Goal: Communication & Community: Participate in discussion

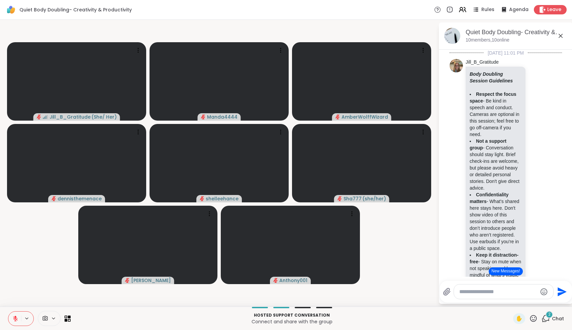
scroll to position [996, 0]
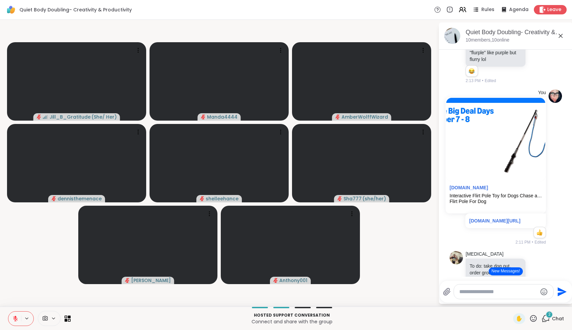
click at [480, 294] on textarea "Type your message" at bounding box center [498, 291] width 78 height 7
type textarea "*******"
click at [545, 291] on icon "Emoji picker" at bounding box center [545, 291] width 8 height 8
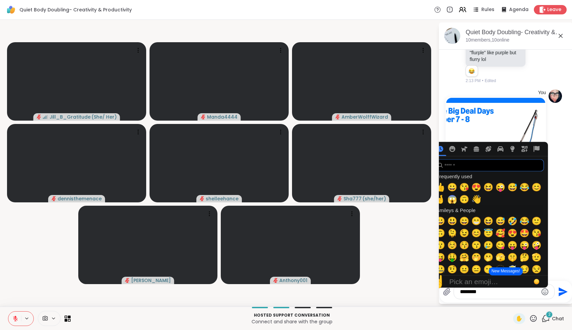
click at [465, 168] on input "search" at bounding box center [489, 165] width 110 height 12
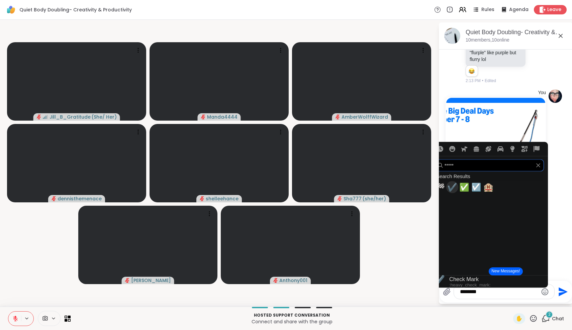
type input "*****"
click at [454, 188] on span "✔️" at bounding box center [452, 186] width 10 height 9
click at [452, 192] on span "✔️" at bounding box center [452, 186] width 10 height 9
click at [498, 296] on div "*******" at bounding box center [504, 291] width 100 height 14
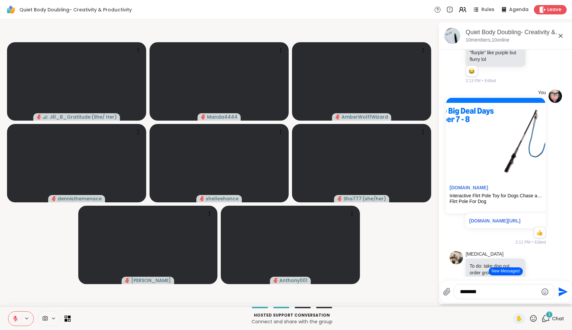
click at [491, 293] on textarea "*******" at bounding box center [499, 291] width 78 height 7
click at [548, 289] on icon "Emoji picker" at bounding box center [545, 291] width 8 height 8
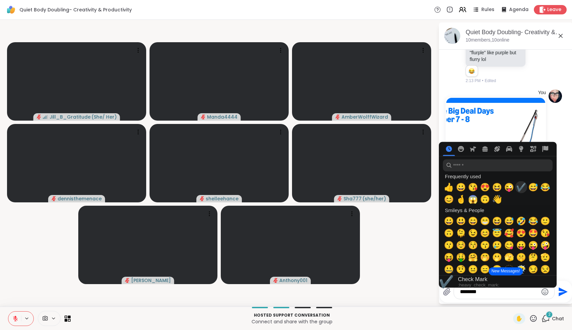
click at [522, 191] on span "✔️" at bounding box center [521, 186] width 10 height 9
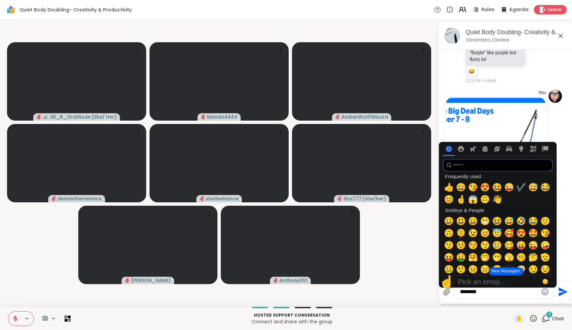
click at [472, 167] on input "search" at bounding box center [498, 165] width 110 height 12
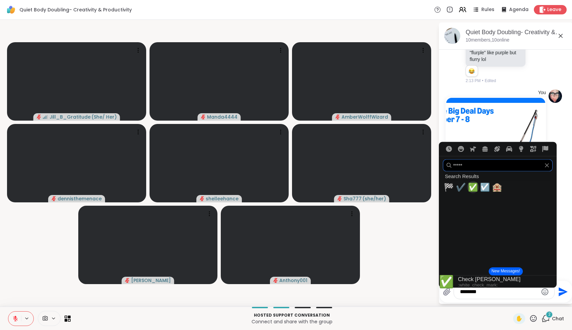
type input "*****"
click at [474, 191] on span "✅" at bounding box center [473, 186] width 10 height 9
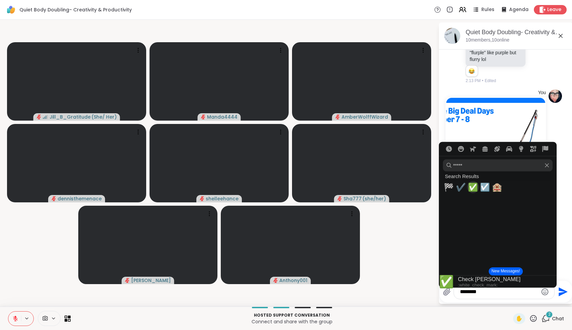
click at [474, 191] on span "✅" at bounding box center [473, 186] width 10 height 9
click at [473, 187] on span "✅" at bounding box center [473, 186] width 10 height 9
click at [451, 149] on icon "Frequently used" at bounding box center [449, 149] width 6 height 6
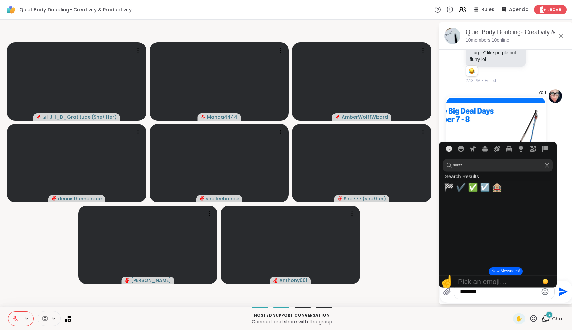
click at [451, 149] on icon "Frequently used" at bounding box center [449, 149] width 6 height 6
click at [545, 167] on icon "Clear" at bounding box center [547, 165] width 4 height 4
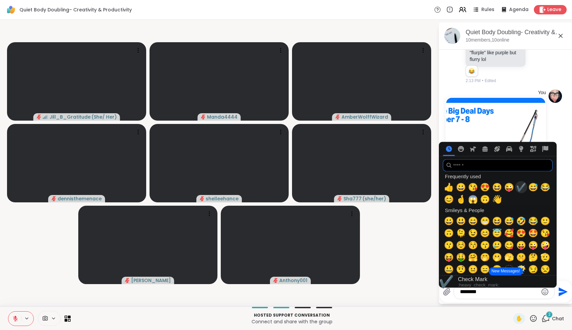
click at [522, 186] on span "✔️" at bounding box center [521, 186] width 10 height 9
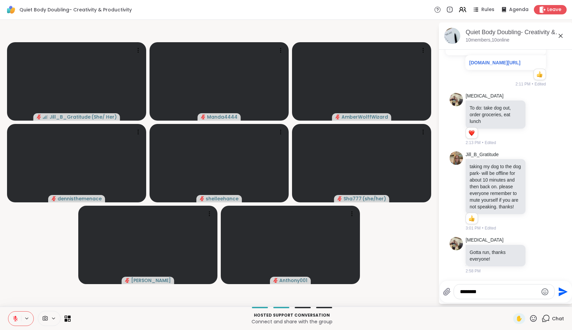
scroll to position [1422, 0]
click at [489, 294] on textarea "*******" at bounding box center [499, 291] width 78 height 7
type textarea "**********"
click at [481, 291] on textarea "**********" at bounding box center [499, 291] width 78 height 7
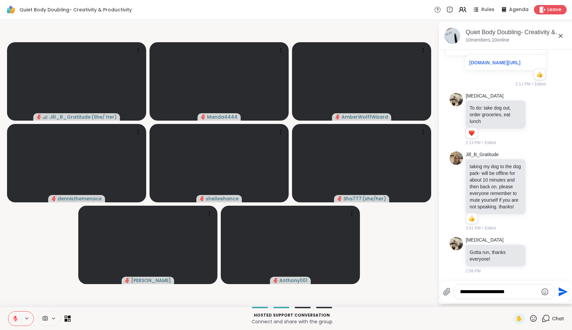
click at [481, 291] on textarea "**********" at bounding box center [499, 291] width 78 height 7
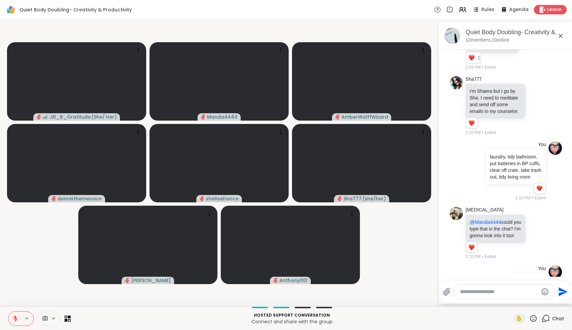
scroll to position [720, 0]
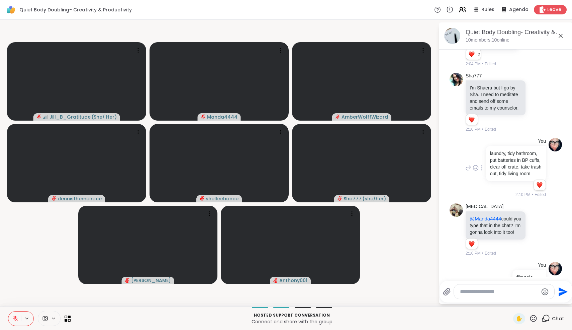
click at [467, 172] on icon at bounding box center [468, 168] width 6 height 8
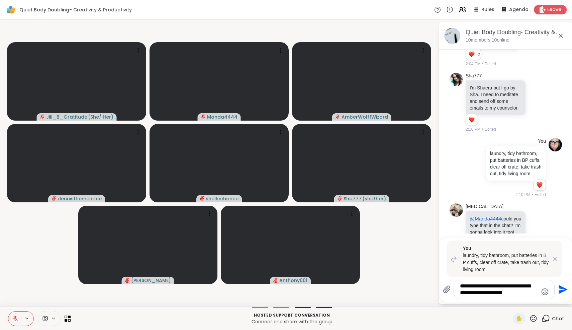
type textarea "**********"
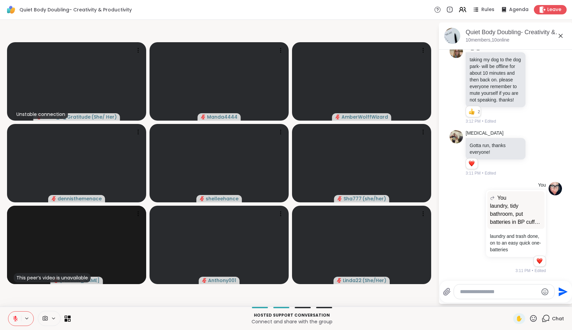
scroll to position [1529, 0]
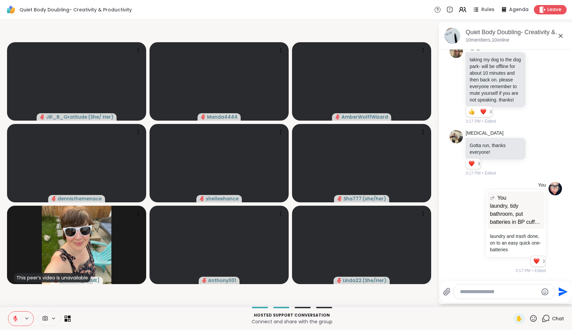
click at [560, 36] on icon at bounding box center [561, 36] width 8 height 8
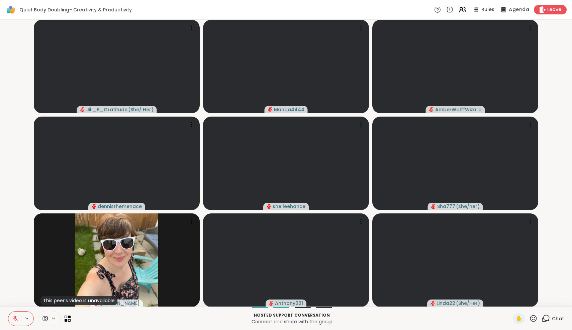
click at [509, 11] on div "Agenda" at bounding box center [514, 9] width 30 height 8
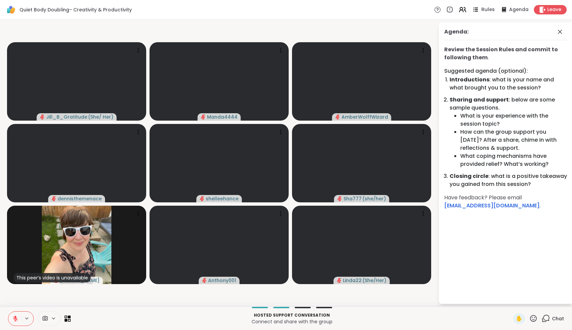
click at [486, 9] on span "Rules" at bounding box center [488, 9] width 14 height 7
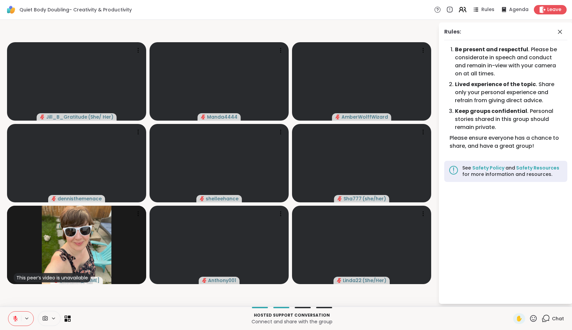
click at [462, 12] on icon at bounding box center [462, 9] width 8 height 8
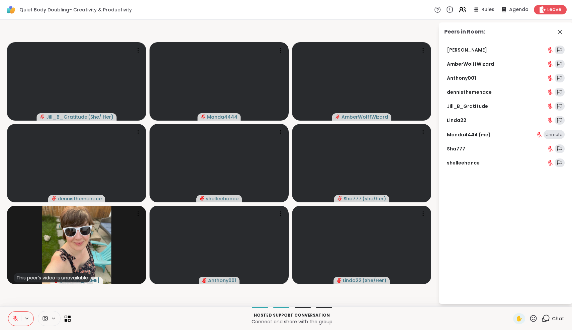
click at [450, 9] on icon at bounding box center [449, 9] width 7 height 7
click at [438, 9] on icon at bounding box center [437, 9] width 7 height 7
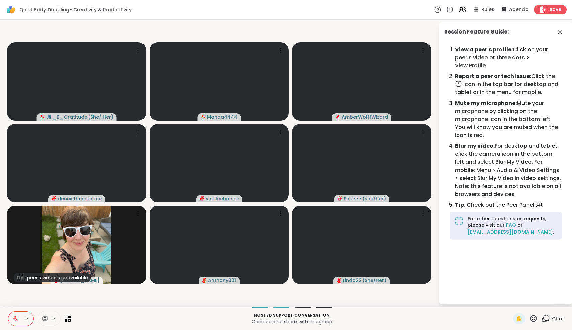
click at [438, 9] on icon at bounding box center [437, 9] width 7 height 7
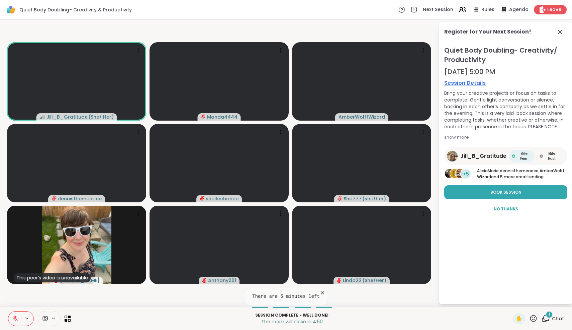
click at [17, 320] on icon at bounding box center [15, 318] width 6 height 6
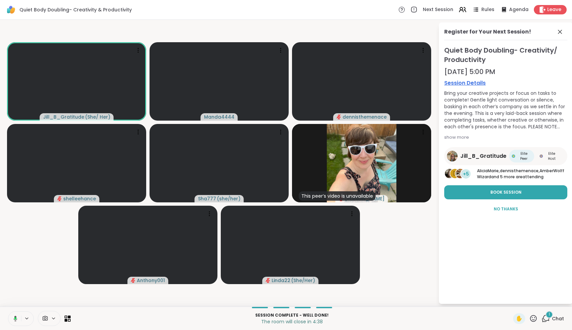
click at [17, 320] on icon at bounding box center [14, 318] width 6 height 6
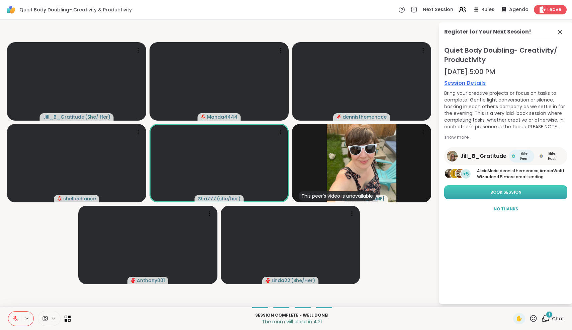
click at [515, 195] on span "Book Session" at bounding box center [505, 192] width 31 height 6
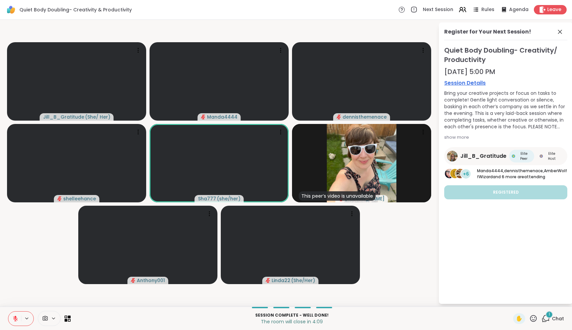
click at [549, 316] on div "1" at bounding box center [549, 313] width 7 height 7
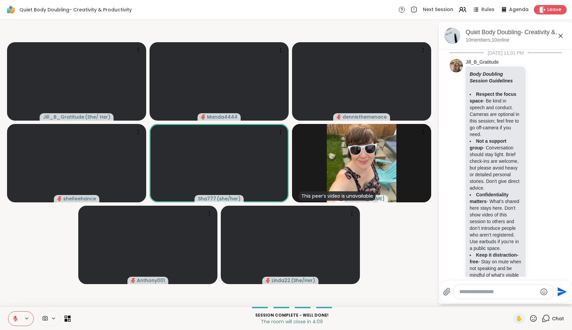
scroll to position [1610, 0]
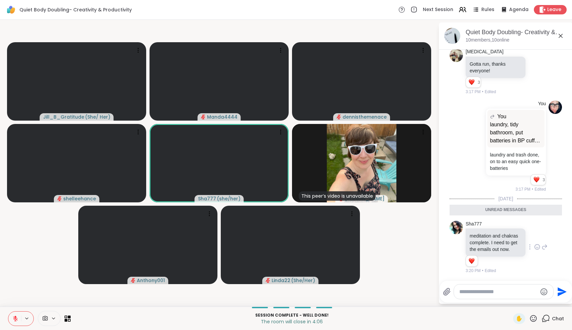
click at [485, 227] on div "Sha777 meditation and chakras complete. I need to get the emails out now. 1 1 3…" at bounding box center [496, 246] width 61 height 53
click at [561, 36] on icon at bounding box center [561, 36] width 8 height 8
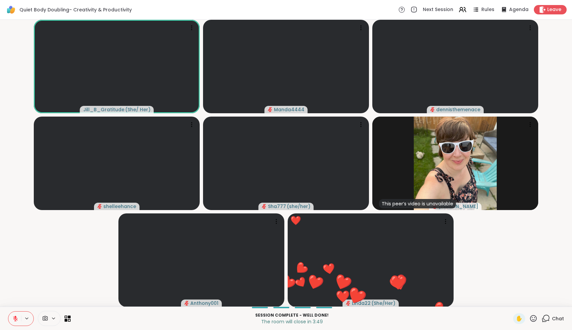
click at [535, 318] on icon at bounding box center [533, 318] width 8 height 8
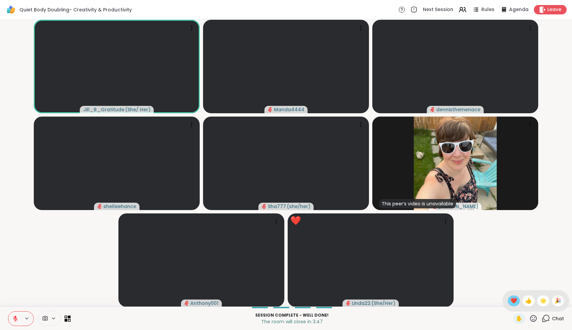
click at [517, 302] on span "❤️" at bounding box center [514, 300] width 7 height 8
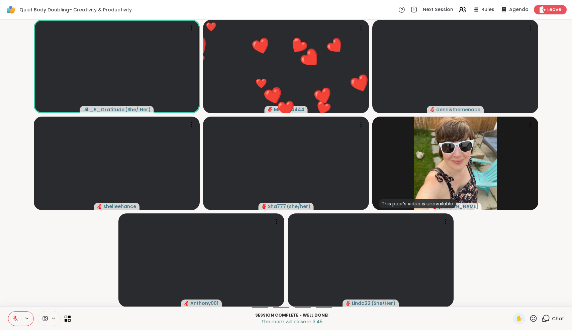
click at [546, 319] on icon at bounding box center [546, 318] width 8 height 8
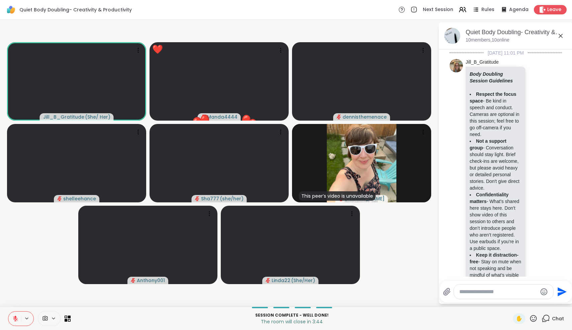
scroll to position [1587, 0]
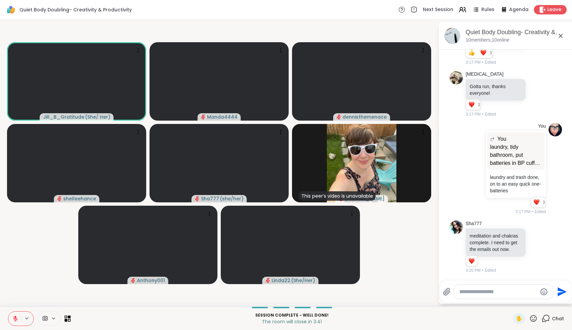
click at [19, 319] on button at bounding box center [14, 318] width 13 height 14
click at [12, 319] on button at bounding box center [14, 318] width 13 height 14
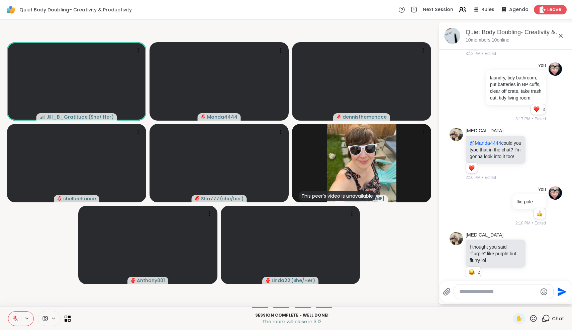
scroll to position [791, 0]
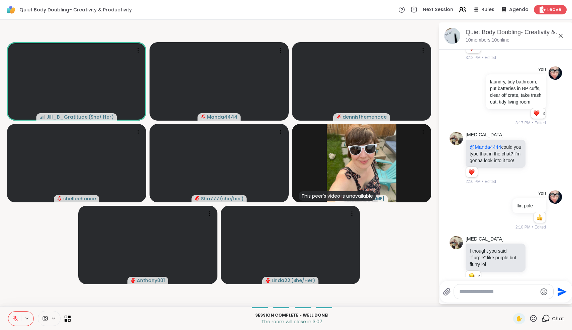
click at [560, 36] on icon at bounding box center [561, 36] width 8 height 8
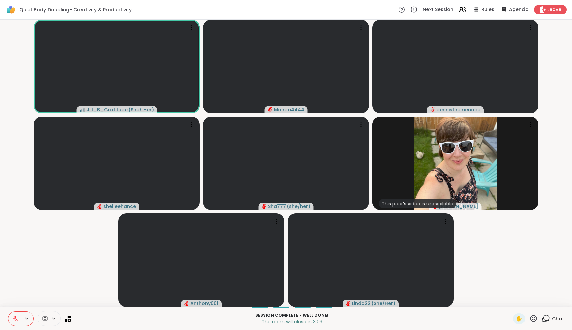
click at [536, 319] on icon at bounding box center [533, 318] width 8 height 8
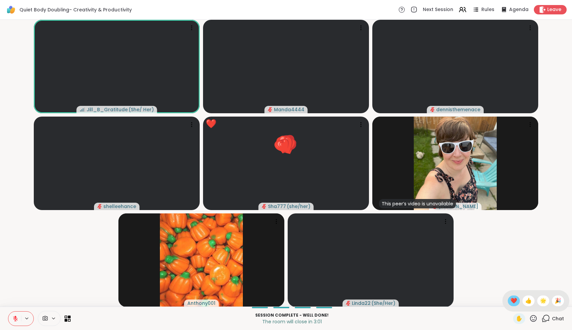
click at [519, 304] on div "❤️" at bounding box center [514, 300] width 12 height 11
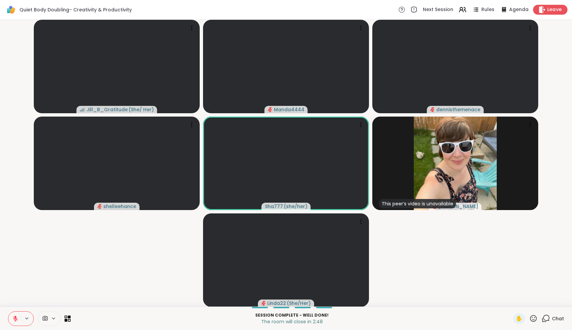
click at [551, 8] on span "Leave" at bounding box center [554, 9] width 15 height 7
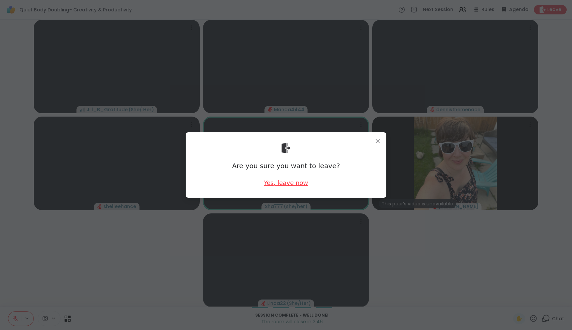
click at [295, 186] on div "Yes, leave now" at bounding box center [286, 182] width 44 height 8
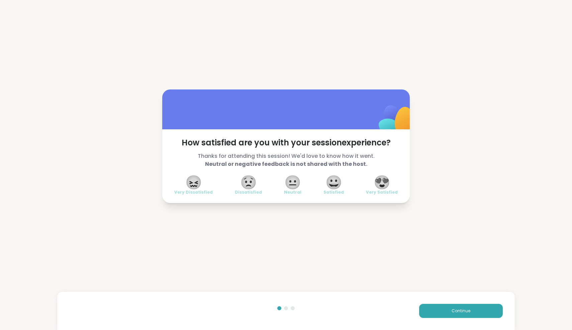
click at [388, 180] on span "😍" at bounding box center [382, 182] width 17 height 12
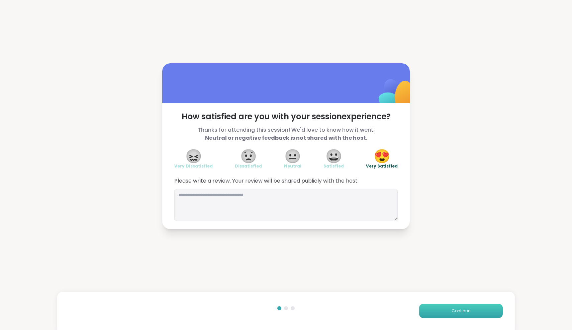
click at [444, 312] on button "Continue" at bounding box center [461, 310] width 84 height 14
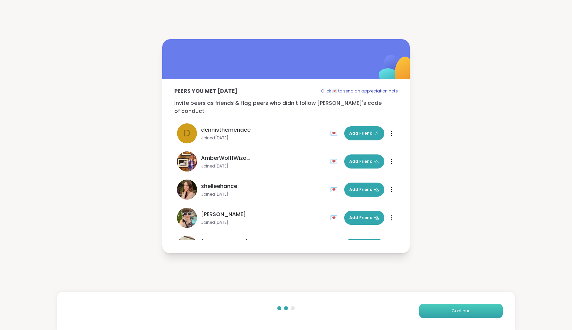
click at [444, 312] on button "Continue" at bounding box center [461, 310] width 84 height 14
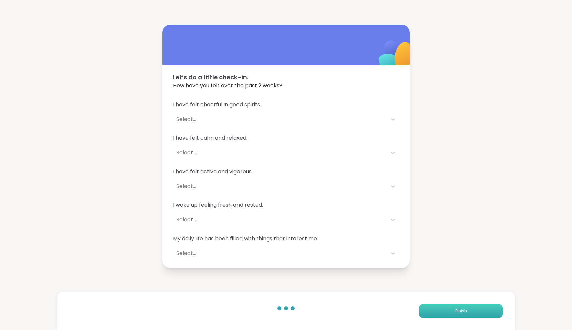
click at [444, 312] on button "Finish" at bounding box center [461, 310] width 84 height 14
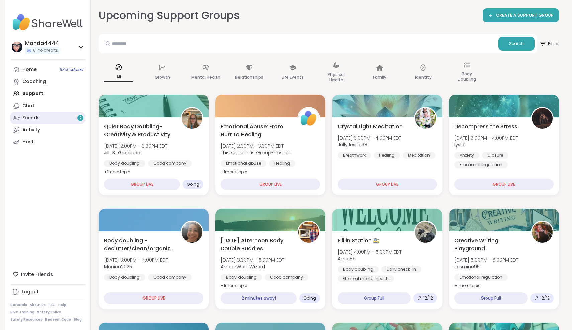
click at [39, 117] on div "Friends 2" at bounding box center [30, 117] width 17 height 7
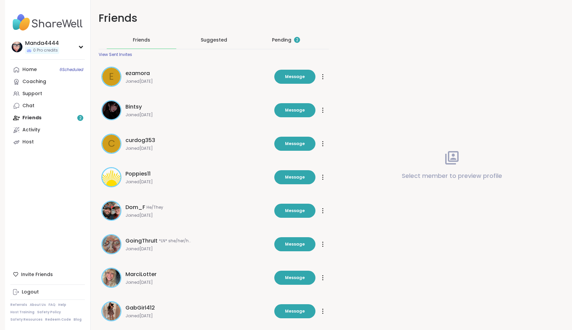
click at [290, 42] on div "Pending 2" at bounding box center [286, 39] width 28 height 7
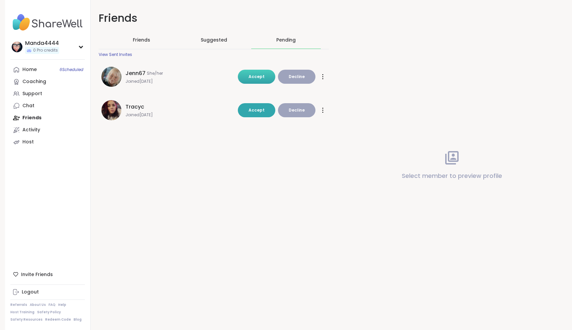
click at [259, 73] on button "Accept" at bounding box center [256, 77] width 37 height 14
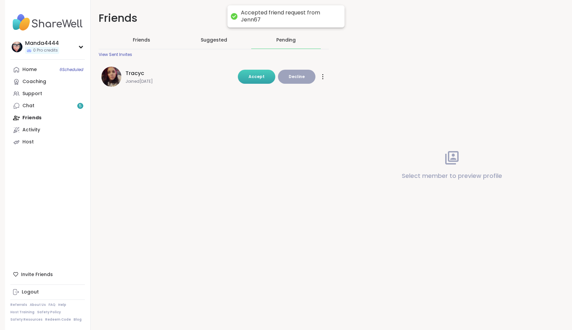
click at [263, 77] on span "Accept" at bounding box center [257, 77] width 16 height 6
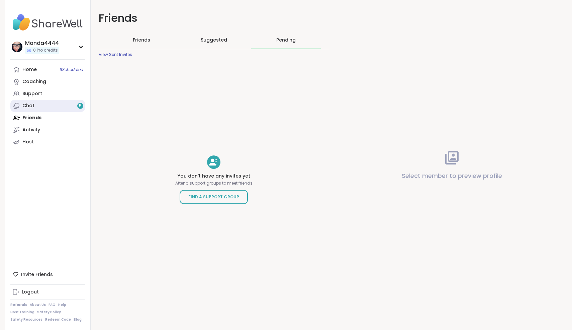
click at [35, 104] on link "Chat 5" at bounding box center [47, 106] width 75 height 12
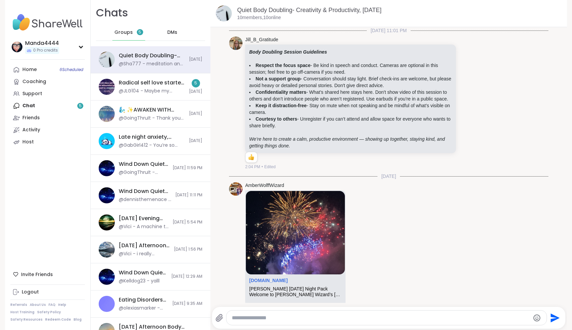
scroll to position [1016, 0]
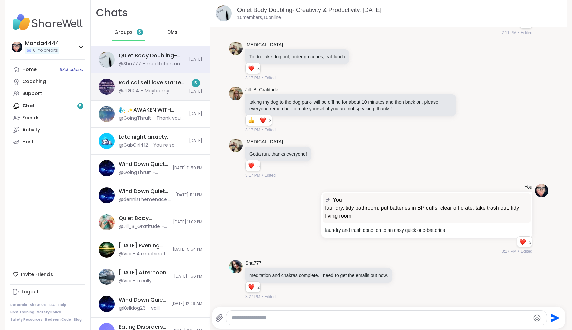
click at [154, 89] on div "@JLG104 - Maybe my profile shows my email" at bounding box center [152, 91] width 66 height 7
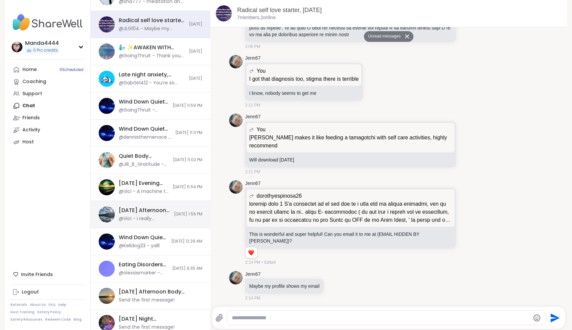
scroll to position [71, 0]
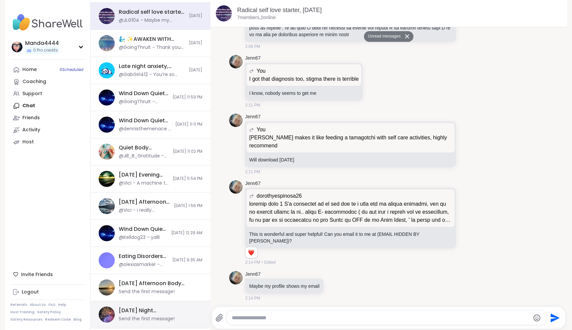
click at [140, 324] on div "Wednesday Night Wolff Pack, Oct 08 Send the first message!" at bounding box center [151, 314] width 120 height 27
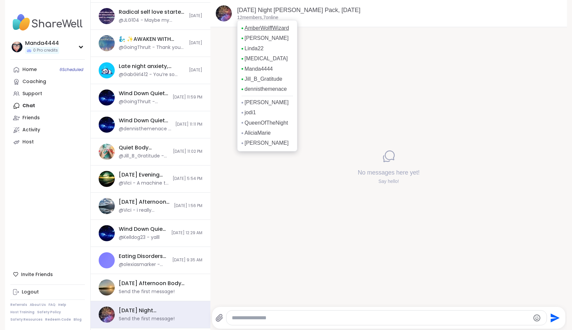
click at [253, 27] on link "AmberWolffWizard" at bounding box center [267, 27] width 44 height 7
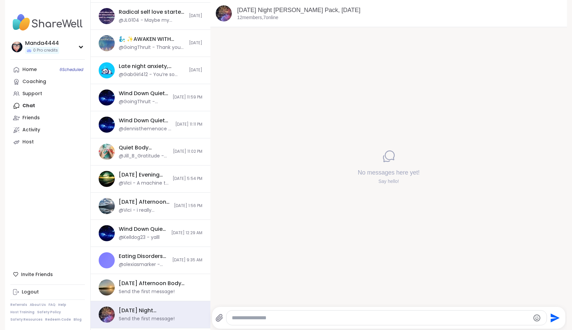
click at [23, 23] on img at bounding box center [47, 22] width 75 height 23
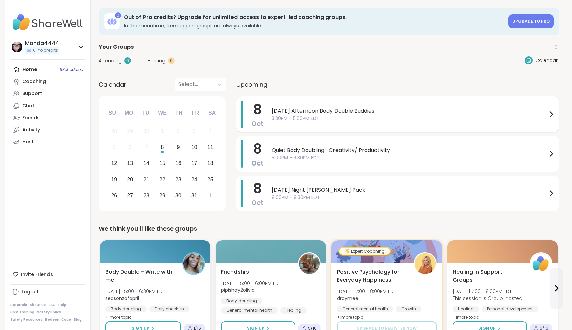
click at [409, 113] on span "Wednesday Afternoon Body Double Buddies" at bounding box center [409, 111] width 275 height 8
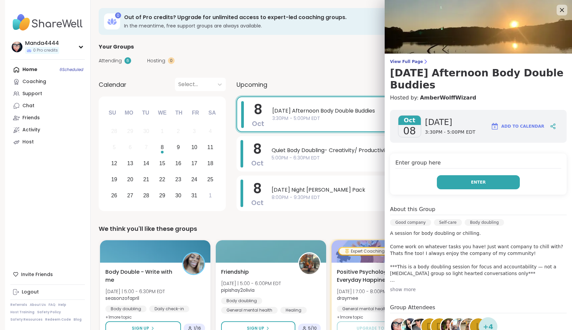
click at [492, 177] on button "Enter" at bounding box center [478, 182] width 83 height 14
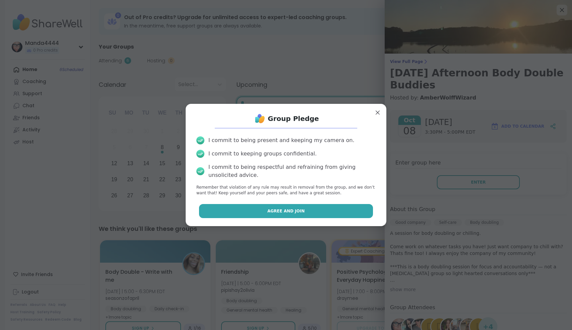
click at [268, 212] on button "Agree and Join" at bounding box center [286, 211] width 174 height 14
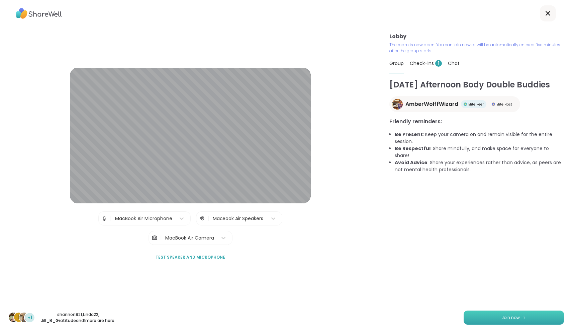
click at [513, 314] on span "Join now" at bounding box center [510, 317] width 18 height 6
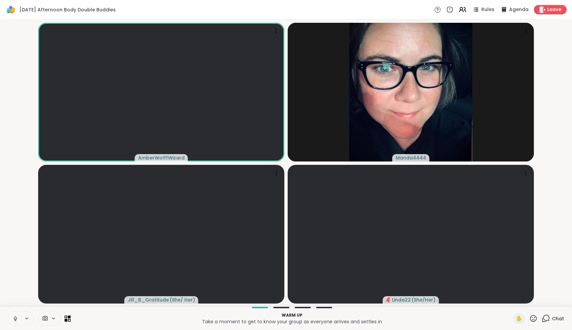
click at [14, 317] on icon at bounding box center [15, 318] width 6 height 6
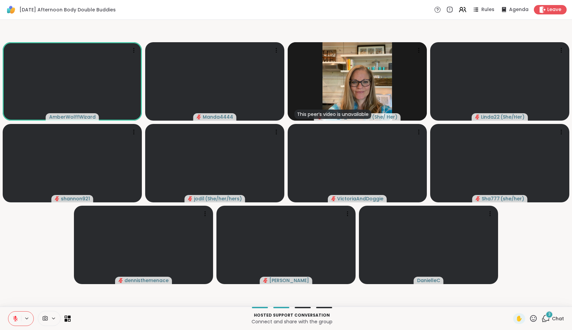
click at [550, 319] on icon at bounding box center [546, 318] width 8 height 8
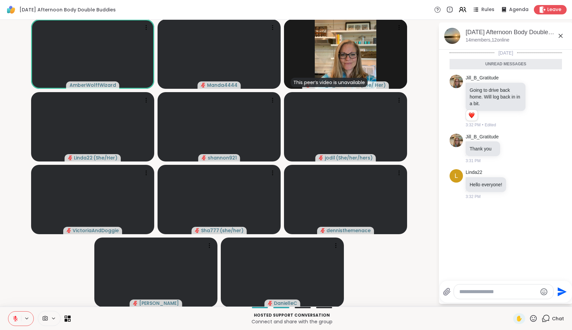
click at [478, 288] on div at bounding box center [503, 291] width 99 height 14
click at [479, 289] on textarea "Type your message" at bounding box center [498, 291] width 78 height 7
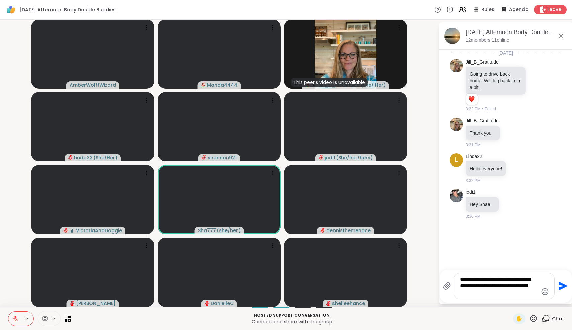
click at [534, 287] on textarea "**********" at bounding box center [499, 286] width 78 height 20
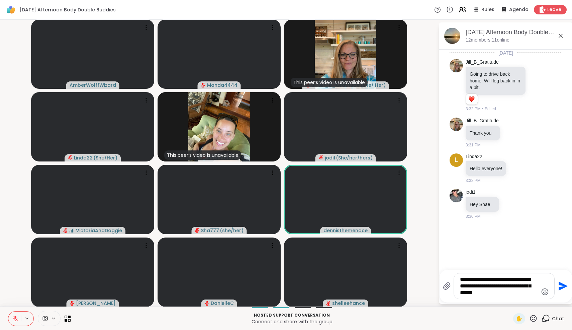
click at [472, 279] on textarea "**********" at bounding box center [499, 286] width 78 height 20
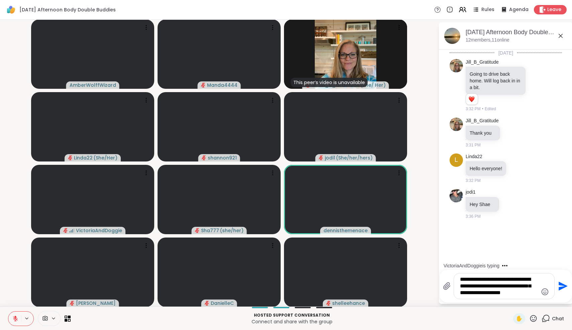
click at [520, 280] on textarea "**********" at bounding box center [499, 286] width 78 height 20
click at [530, 279] on textarea "**********" at bounding box center [499, 286] width 78 height 20
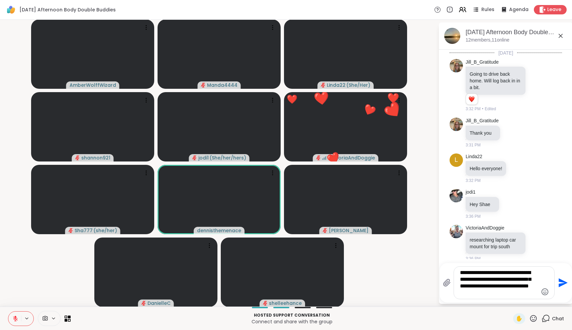
click at [490, 294] on textarea "**********" at bounding box center [499, 282] width 78 height 27
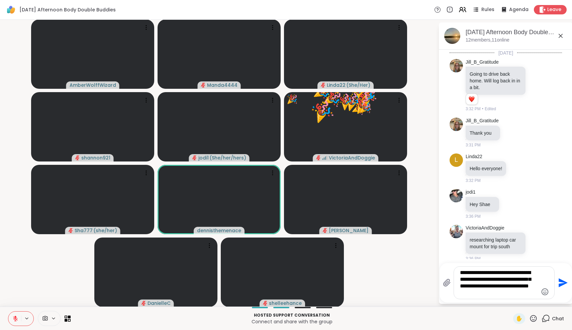
scroll to position [15, 0]
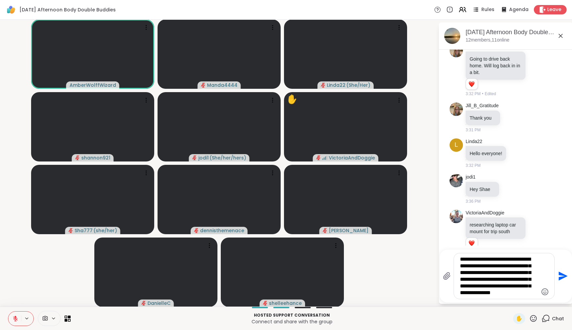
type textarea "**********"
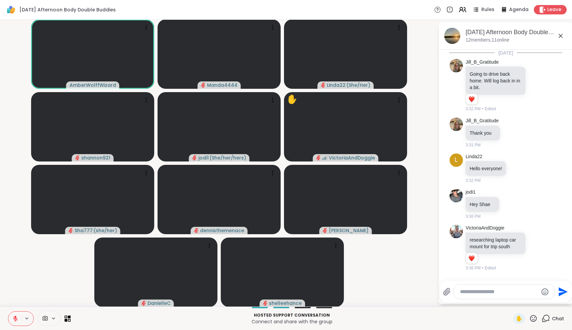
scroll to position [80, 0]
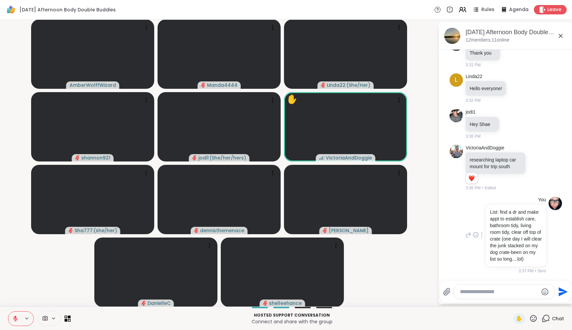
click at [534, 214] on p "List: find a dr and make appt to establish care, bathroom tidy, living room tid…" at bounding box center [516, 235] width 52 height 54
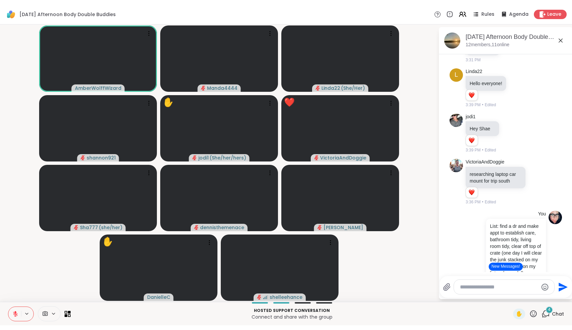
scroll to position [242, 0]
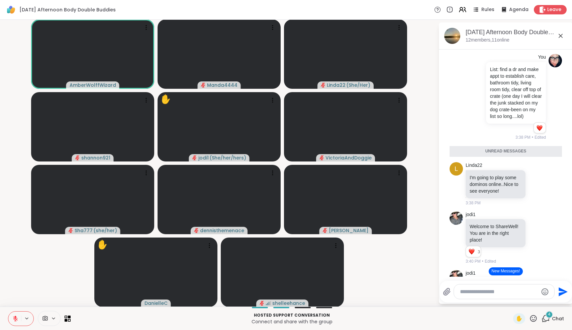
click at [468, 291] on textarea "Type your message" at bounding box center [499, 291] width 78 height 7
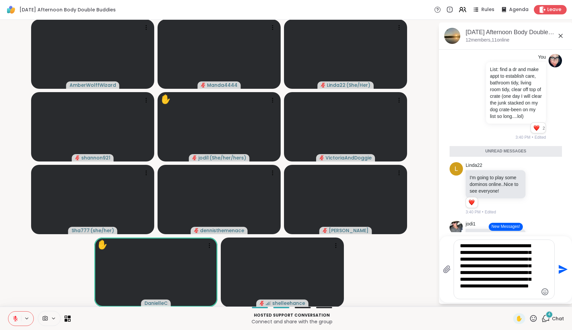
type textarea "**********"
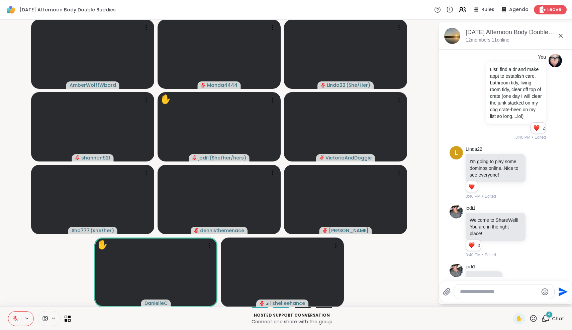
scroll to position [429, 0]
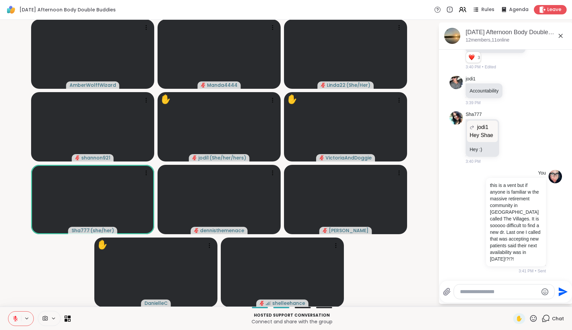
click at [562, 36] on icon at bounding box center [561, 36] width 8 height 8
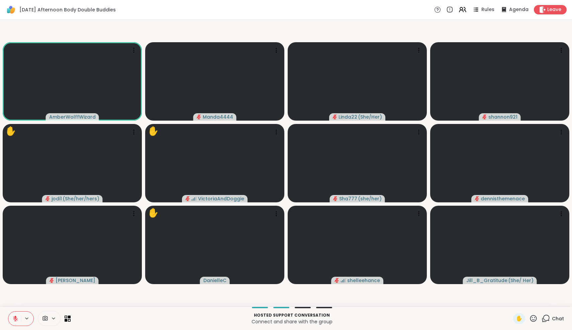
click at [545, 320] on icon at bounding box center [546, 318] width 8 height 8
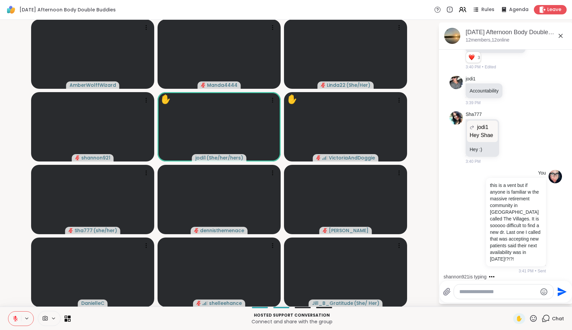
click at [483, 289] on textarea "Type your message" at bounding box center [498, 291] width 78 height 7
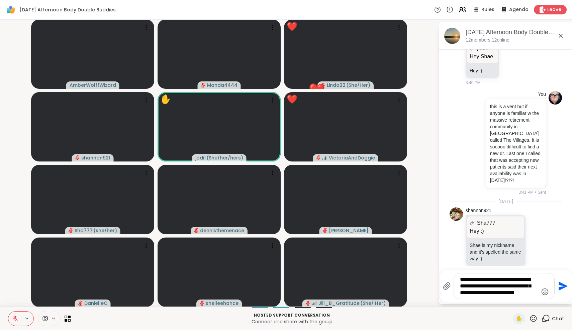
type textarea "**********"
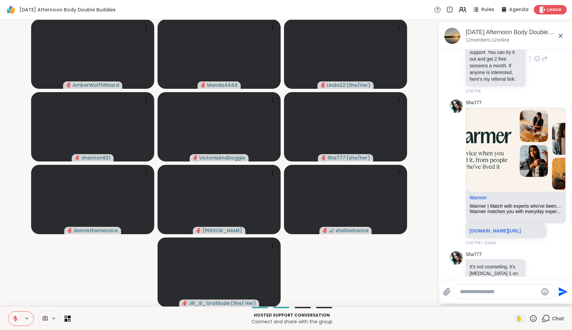
scroll to position [1160, 0]
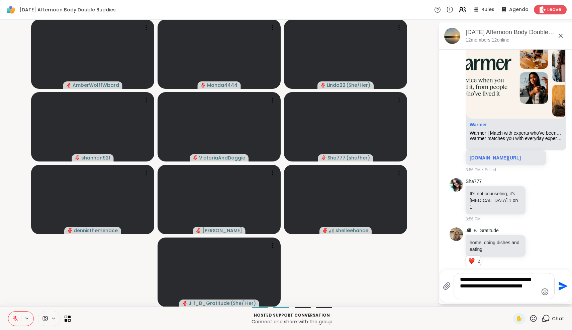
type textarea "**********"
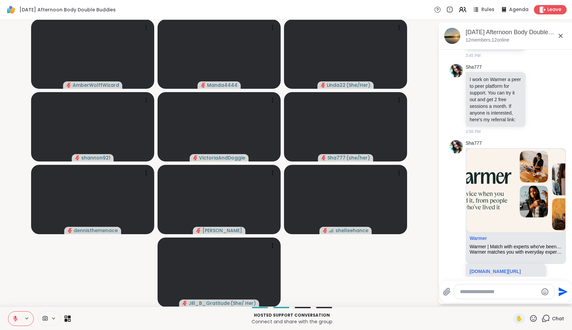
scroll to position [1031, 0]
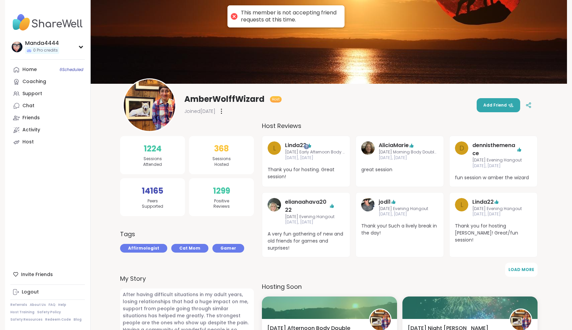
click at [234, 18] on div at bounding box center [233, 16] width 9 height 9
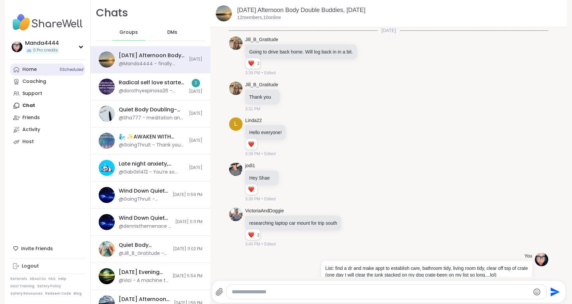
scroll to position [861, 0]
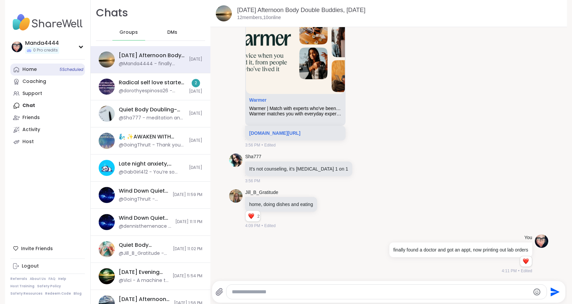
click at [31, 72] on div "Home 5 Scheduled" at bounding box center [29, 69] width 14 height 7
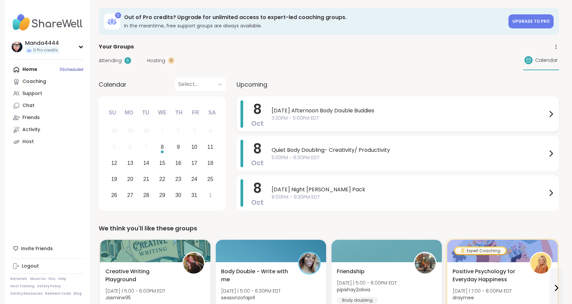
click at [421, 122] on div "Wednesday Afternoon Body Double Buddies 3:30PM - 5:00PM EDT" at bounding box center [413, 113] width 283 height 27
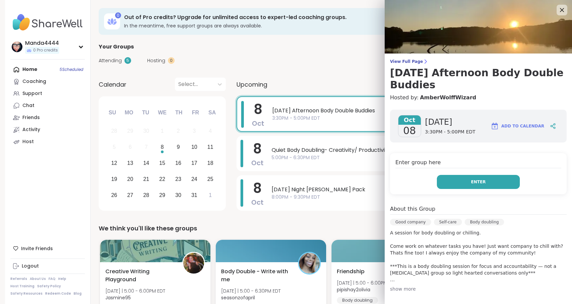
click at [490, 180] on button "Enter" at bounding box center [478, 182] width 83 height 14
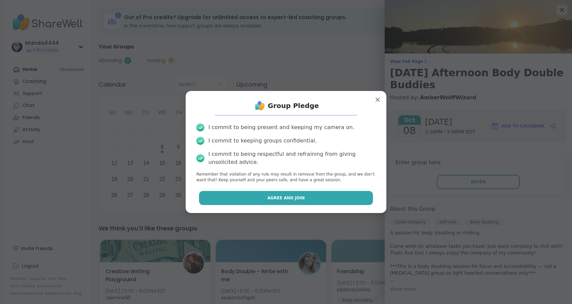
click at [293, 195] on button "Agree and Join" at bounding box center [286, 198] width 174 height 14
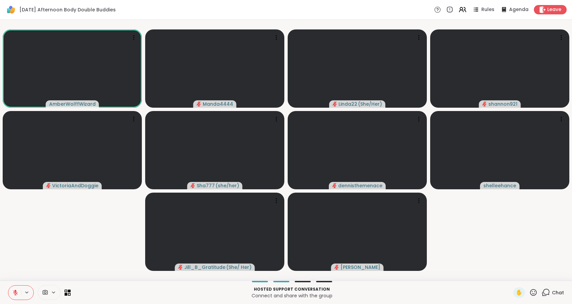
click at [13, 293] on icon at bounding box center [15, 293] width 6 height 6
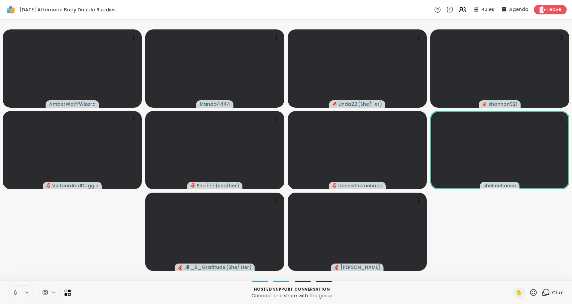
click at [15, 294] on icon at bounding box center [15, 293] width 3 height 2
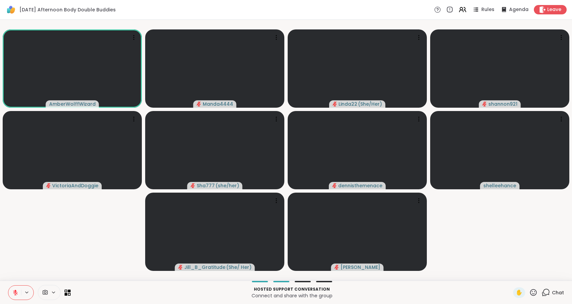
click at [21, 291] on button at bounding box center [27, 293] width 12 height 6
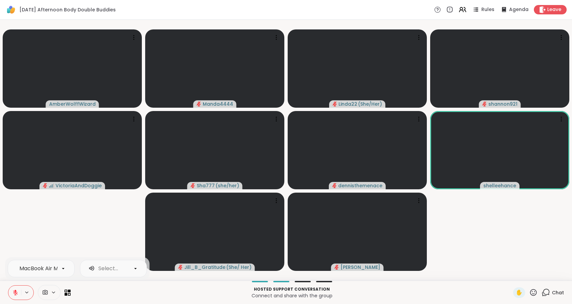
click at [17, 292] on icon at bounding box center [15, 293] width 6 height 6
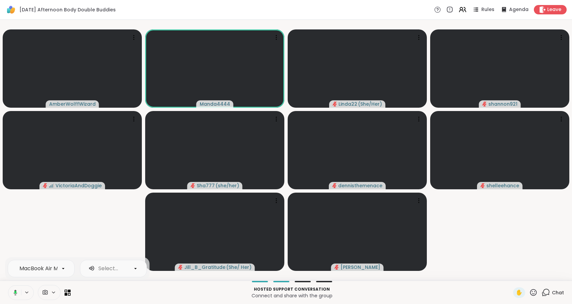
click at [17, 292] on icon at bounding box center [14, 293] width 6 height 6
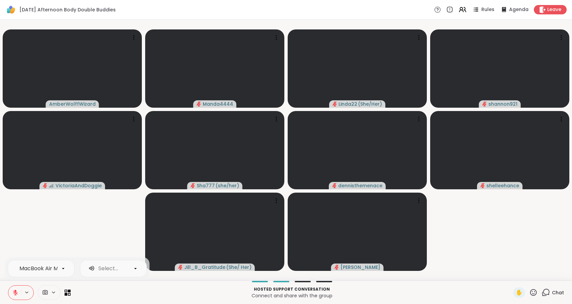
click at [17, 292] on icon at bounding box center [15, 293] width 6 height 6
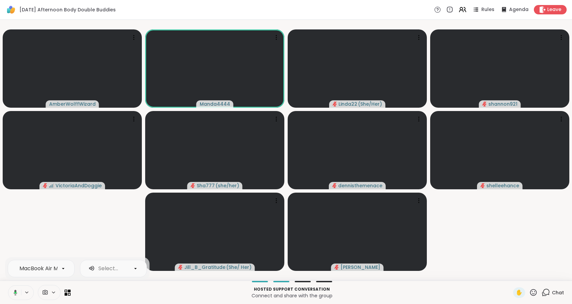
click at [17, 292] on icon at bounding box center [14, 293] width 6 height 6
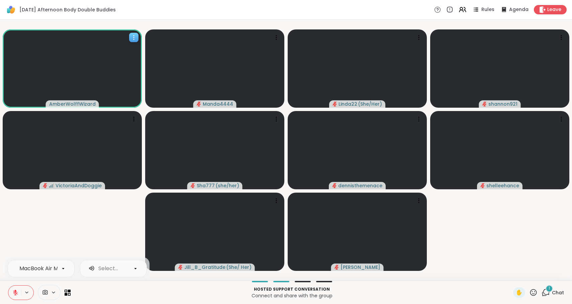
click at [116, 86] on div at bounding box center [72, 68] width 139 height 78
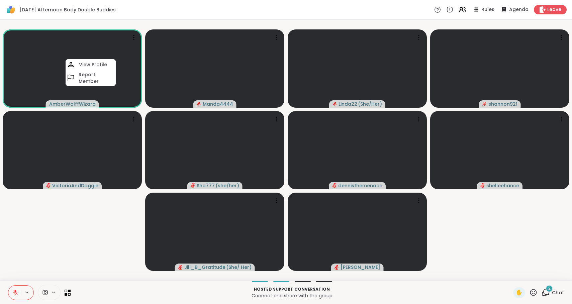
click at [547, 292] on icon at bounding box center [546, 292] width 8 height 8
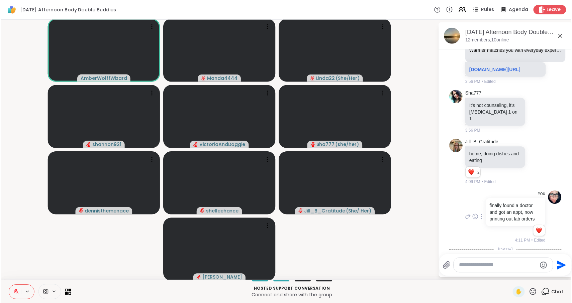
scroll to position [1442, 0]
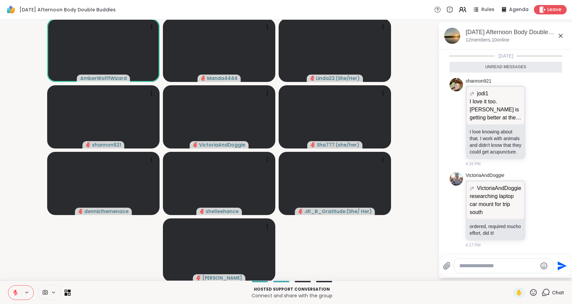
click at [485, 271] on div at bounding box center [503, 266] width 99 height 14
click at [487, 263] on textarea "Type your message" at bounding box center [498, 266] width 78 height 7
type textarea "**********"
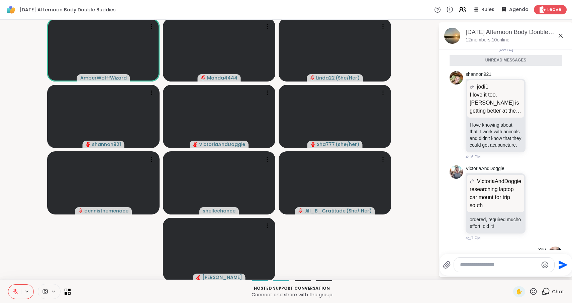
scroll to position [1463, 0]
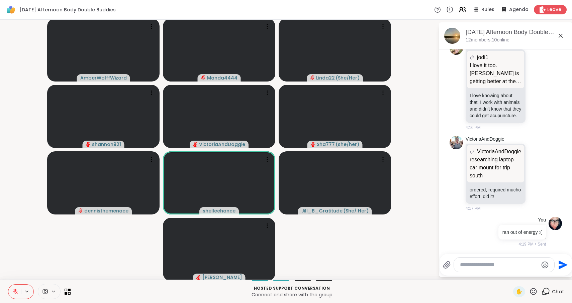
click at [13, 291] on icon at bounding box center [15, 292] width 6 height 6
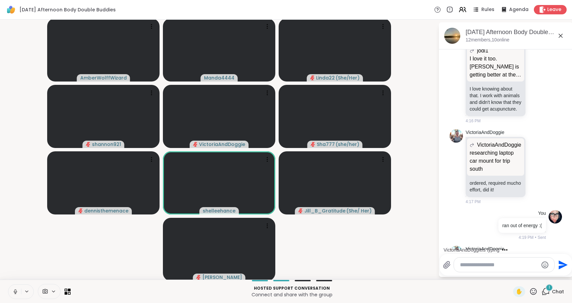
scroll to position [1521, 0]
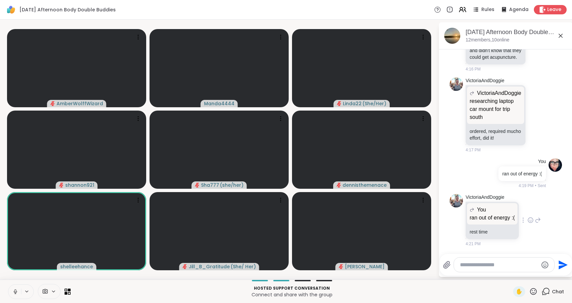
click at [530, 220] on icon at bounding box center [530, 220] width 0 height 0
click at [516, 208] on div "Select Reaction: Thumbs up" at bounding box center [516, 210] width 6 height 6
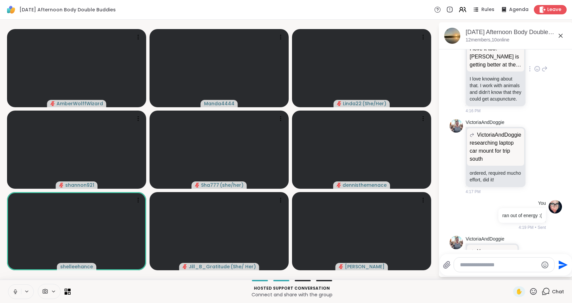
scroll to position [1531, 0]
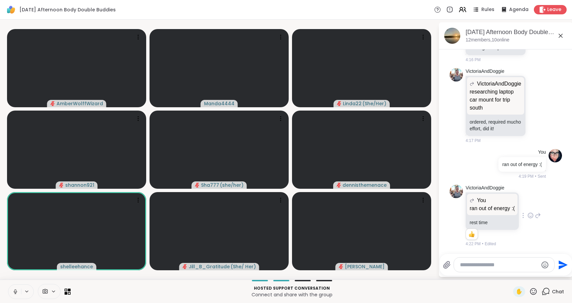
click at [561, 38] on icon at bounding box center [561, 36] width 8 height 8
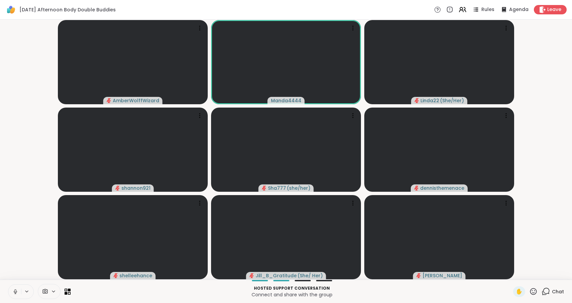
click at [15, 294] on icon at bounding box center [15, 293] width 0 height 1
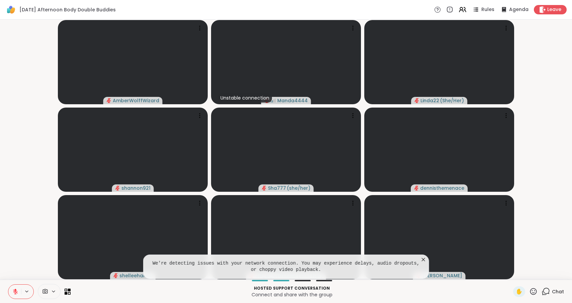
click at [425, 263] on icon at bounding box center [423, 260] width 7 height 7
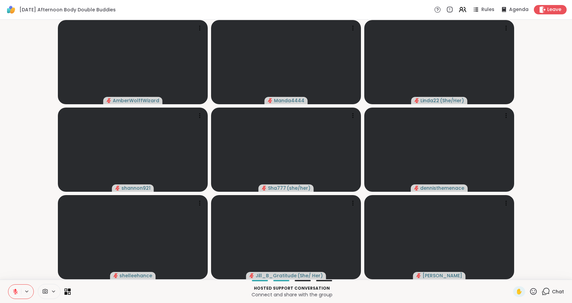
click at [69, 291] on icon at bounding box center [69, 290] width 3 height 3
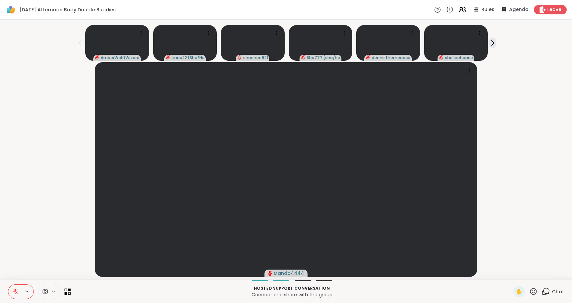
click at [69, 291] on icon at bounding box center [69, 290] width 3 height 3
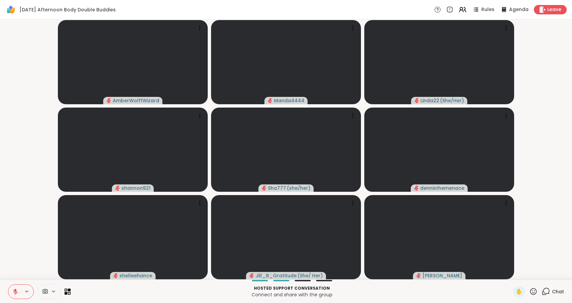
click at [54, 292] on icon at bounding box center [53, 292] width 5 height 6
click at [64, 269] on icon at bounding box center [63, 268] width 6 height 6
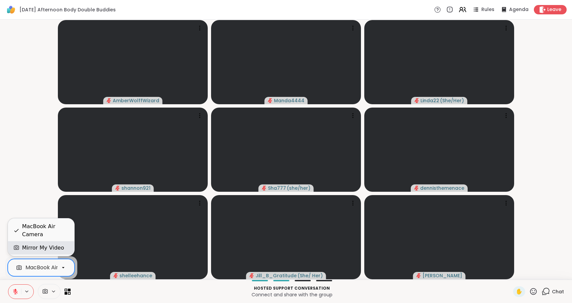
click at [48, 251] on div "Mirror My Video" at bounding box center [43, 248] width 42 height 8
click at [48, 251] on video-player-container "AmberWolffWizard Manda4444 Linda22 ( She/Her ) shannon921 Sha777 ( she/her ) de…" at bounding box center [286, 149] width 564 height 255
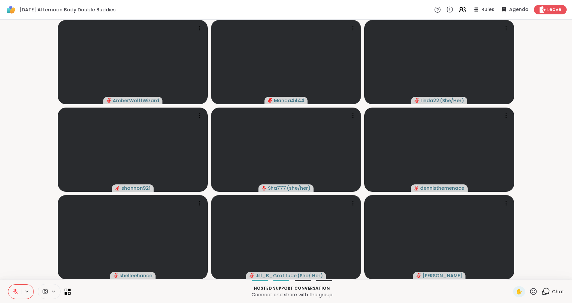
click at [55, 291] on icon at bounding box center [53, 291] width 3 height 1
click at [63, 269] on icon at bounding box center [63, 268] width 6 height 6
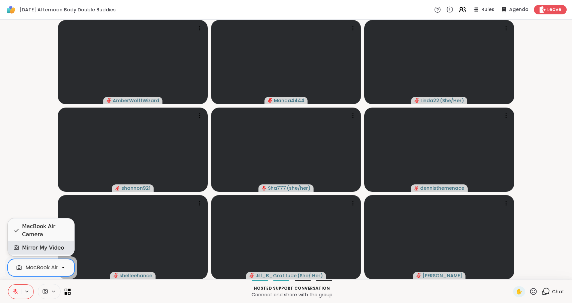
click at [50, 252] on div "Mirror My Video" at bounding box center [43, 248] width 42 height 8
click at [43, 233] on video-player-container "AmberWolffWizard Manda4444 Linda22 ( She/Her ) shannon921 Sha777 ( she/her ) de…" at bounding box center [286, 149] width 564 height 255
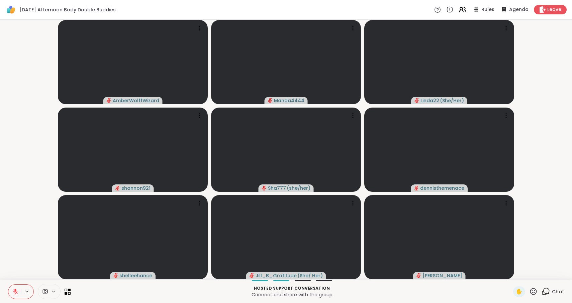
click at [46, 292] on icon at bounding box center [45, 292] width 6 height 6
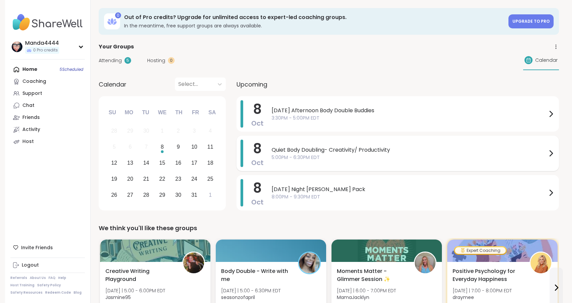
click at [335, 164] on div "Quiet Body Doubling- Creativity/ Productivity 5:00PM - 6:30PM EDT" at bounding box center [413, 153] width 283 height 27
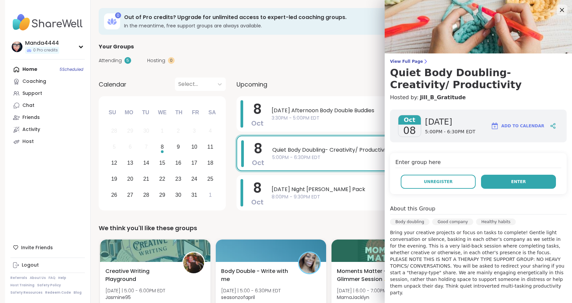
click at [508, 183] on button "Enter" at bounding box center [518, 182] width 75 height 14
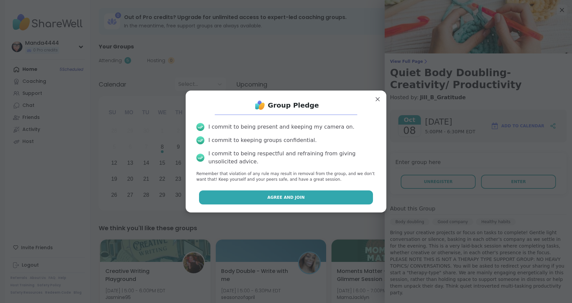
click at [297, 198] on span "Agree and Join" at bounding box center [285, 198] width 37 height 6
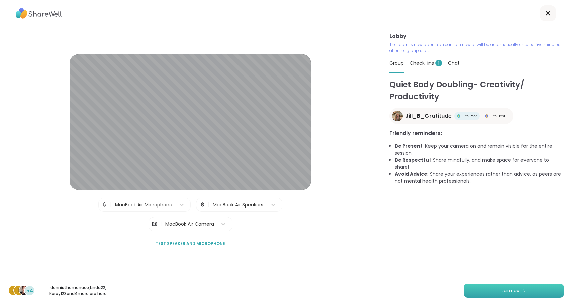
click at [521, 288] on button "Join now" at bounding box center [514, 291] width 100 height 14
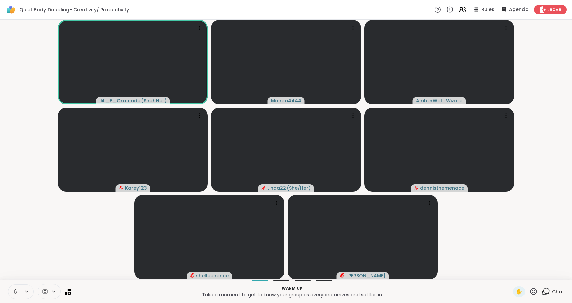
click at [17, 293] on icon at bounding box center [15, 292] width 6 height 6
click at [552, 291] on div "1 Chat" at bounding box center [553, 292] width 22 height 11
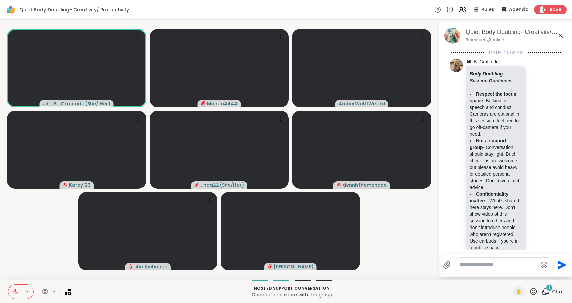
scroll to position [204, 0]
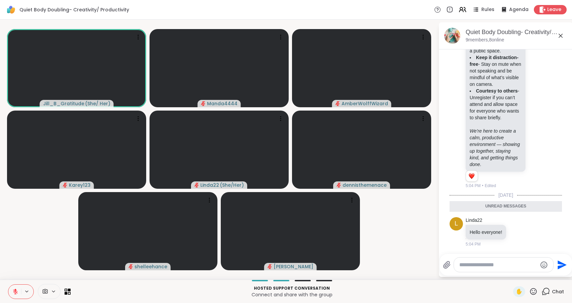
click at [560, 36] on icon at bounding box center [561, 36] width 4 height 4
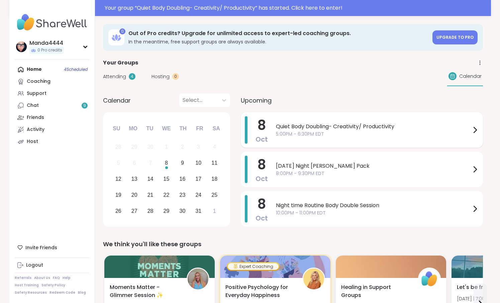
click at [346, 129] on span "Quiet Body Doubling- Creativity/ Productivity" at bounding box center [373, 127] width 195 height 8
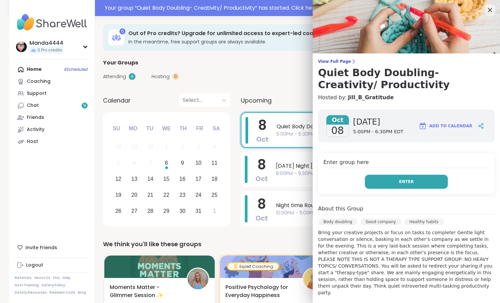
click at [413, 180] on button "Enter" at bounding box center [406, 182] width 83 height 14
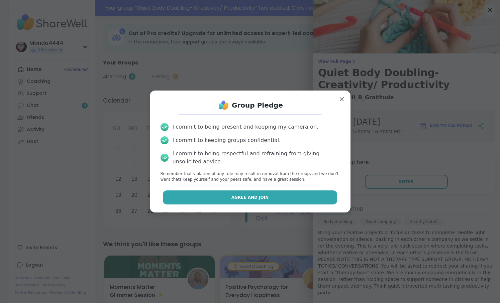
click at [315, 199] on button "Agree and Join" at bounding box center [250, 198] width 174 height 14
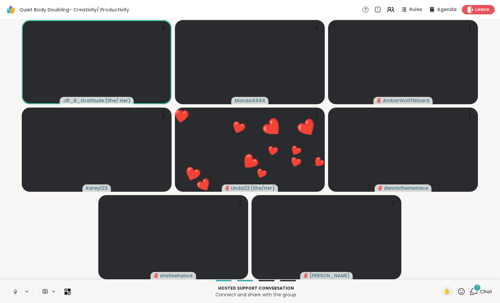
click at [478, 289] on span "1" at bounding box center [477, 288] width 1 height 6
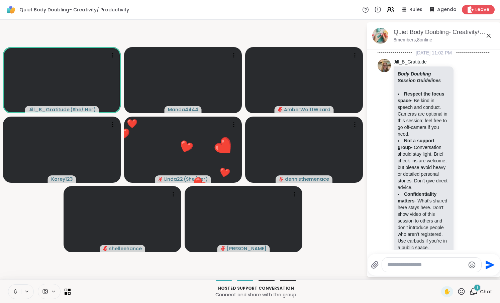
scroll to position [247, 0]
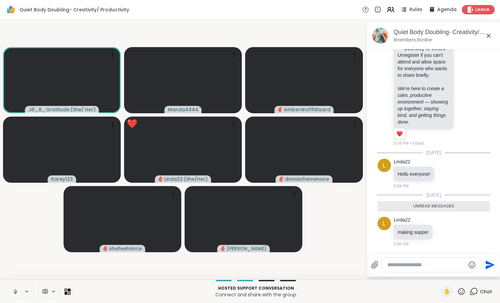
click at [425, 265] on textarea "Type your message" at bounding box center [426, 265] width 78 height 7
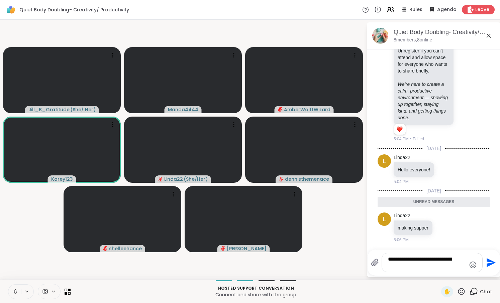
type textarea "**********"
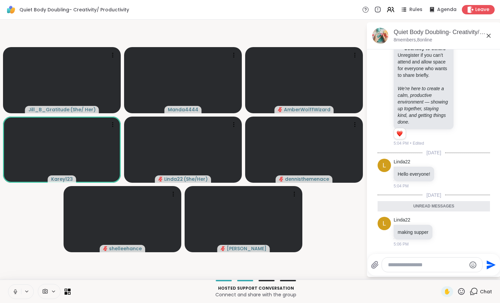
scroll to position [273, 0]
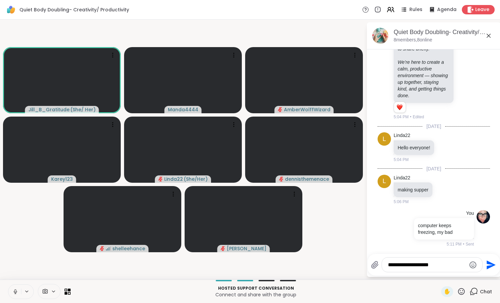
click at [411, 265] on textarea "**********" at bounding box center [427, 265] width 78 height 7
click at [465, 266] on textarea "**********" at bounding box center [427, 265] width 78 height 7
click at [466, 266] on div "**********" at bounding box center [432, 265] width 100 height 14
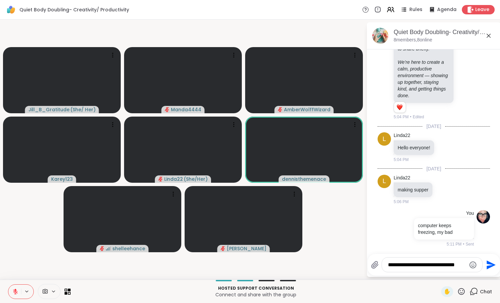
click at [465, 267] on textarea "**********" at bounding box center [427, 265] width 78 height 7
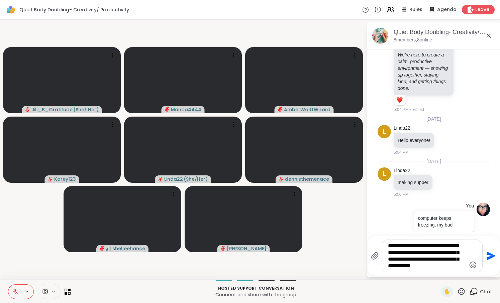
type textarea "**********"
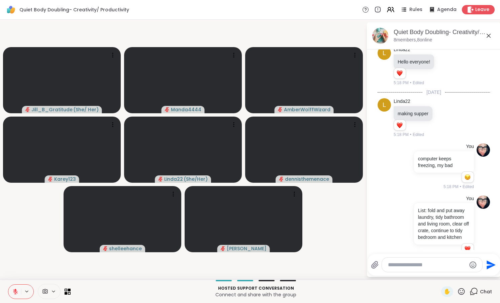
scroll to position [381, 0]
